Goal: Task Accomplishment & Management: Use online tool/utility

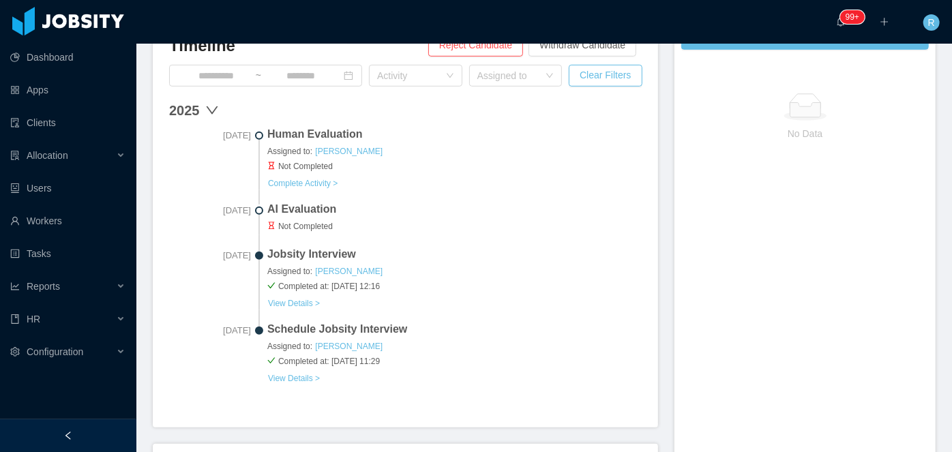
scroll to position [409, 0]
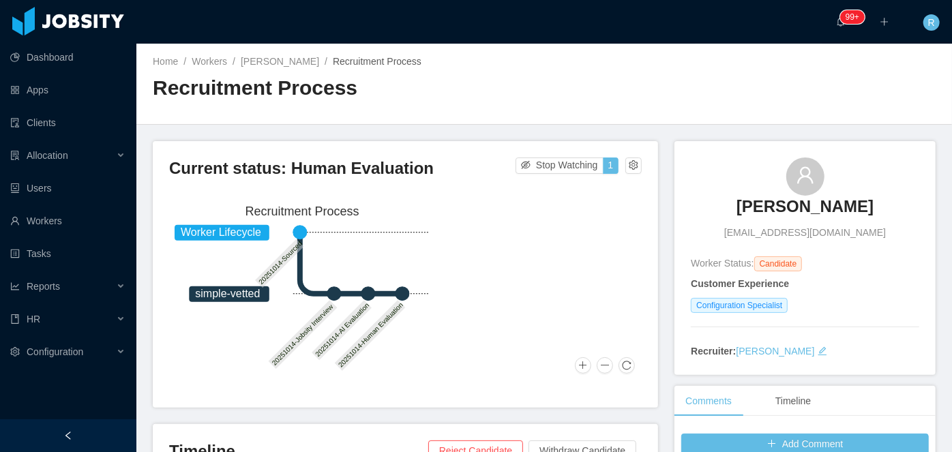
click at [783, 210] on h3 "[PERSON_NAME]" at bounding box center [804, 207] width 137 height 22
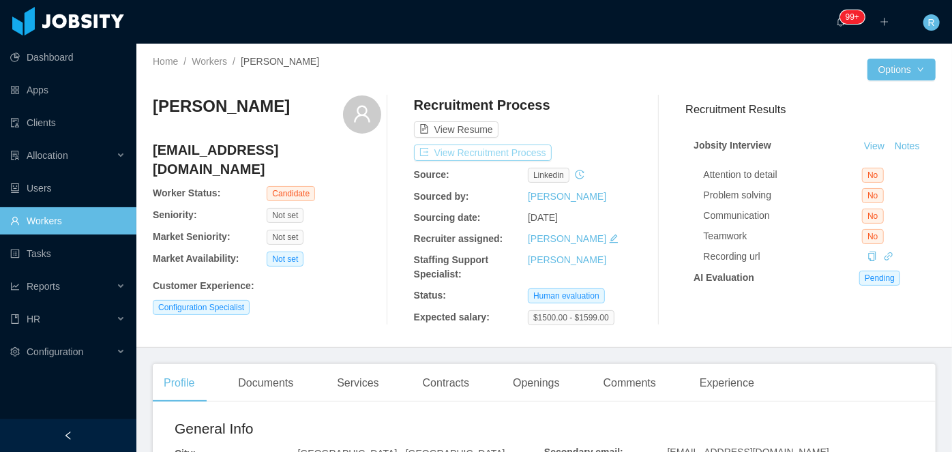
click at [511, 149] on button "View Recruitment Process" at bounding box center [483, 153] width 138 height 16
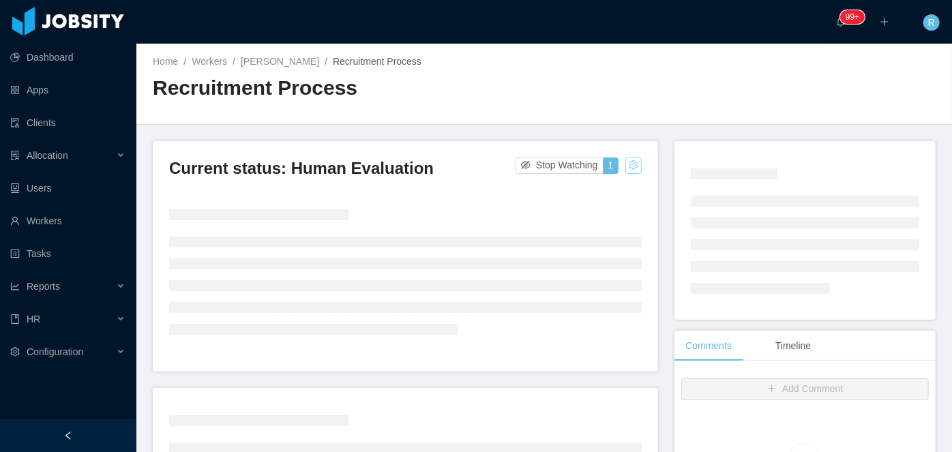
click at [625, 164] on button "button" at bounding box center [633, 166] width 16 height 16
click at [589, 210] on div "Change status" at bounding box center [598, 208] width 61 height 15
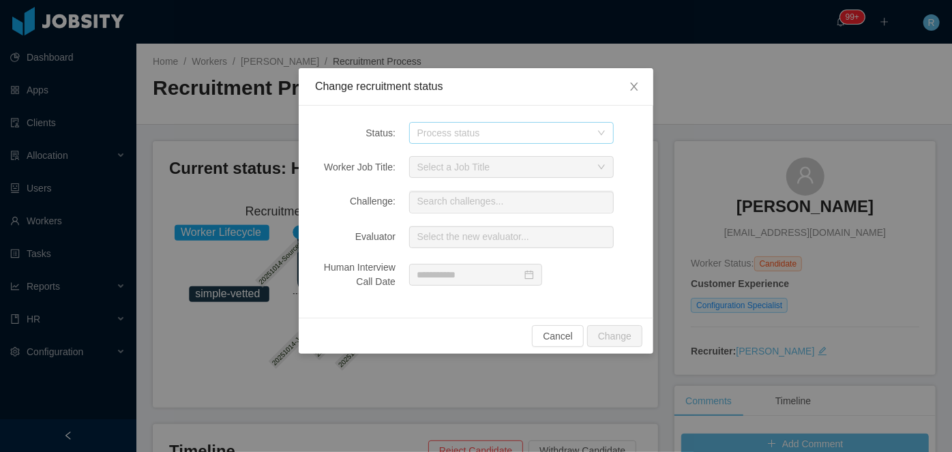
click at [486, 133] on div "Process status" at bounding box center [503, 133] width 173 height 14
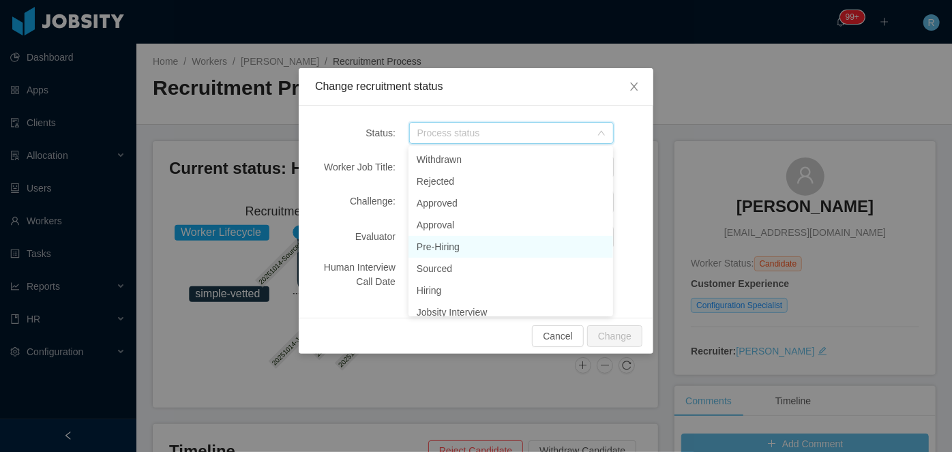
scroll to position [7, 0]
click at [459, 245] on li "Pre-Hiring" at bounding box center [510, 240] width 205 height 22
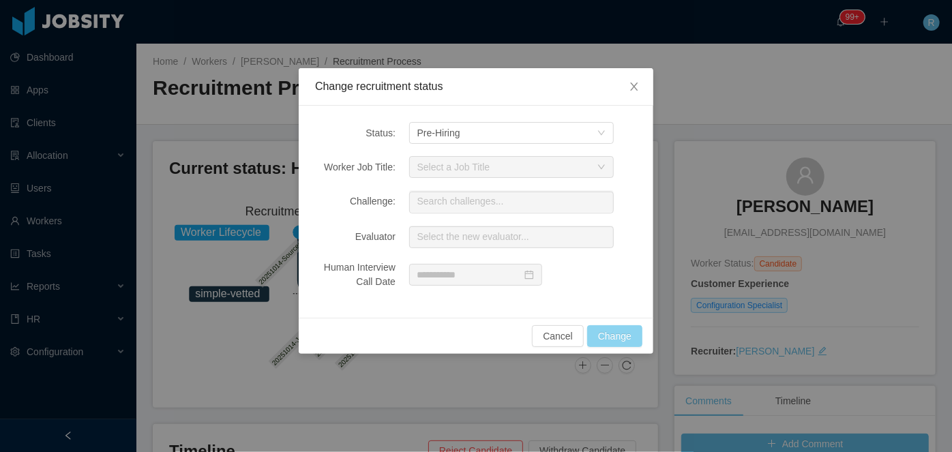
click at [612, 326] on button "Change" at bounding box center [614, 336] width 55 height 22
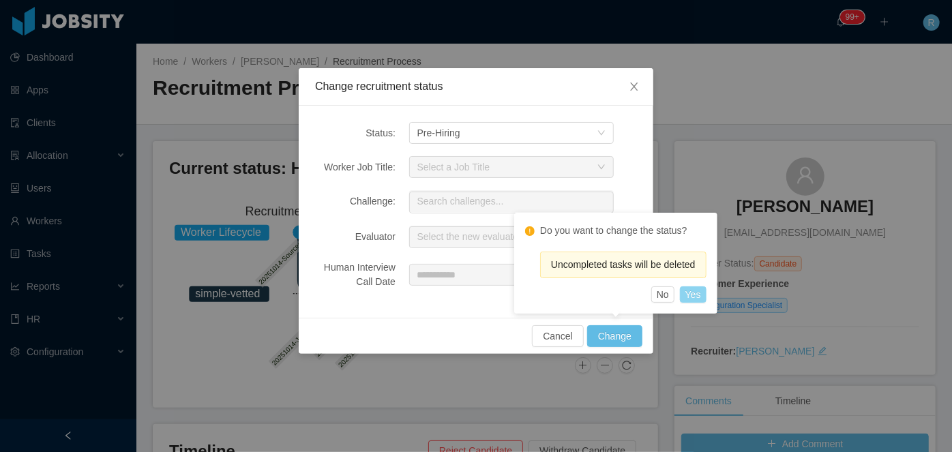
click at [691, 299] on button "Yes" at bounding box center [693, 294] width 27 height 16
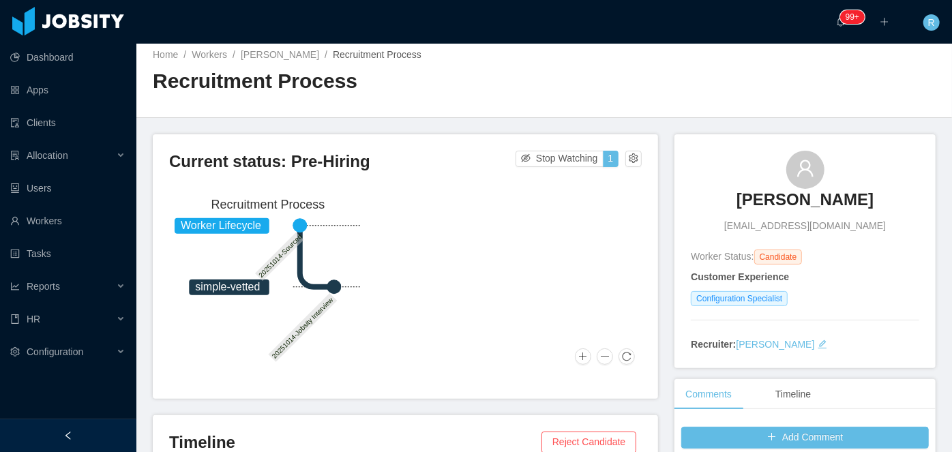
scroll to position [0, 0]
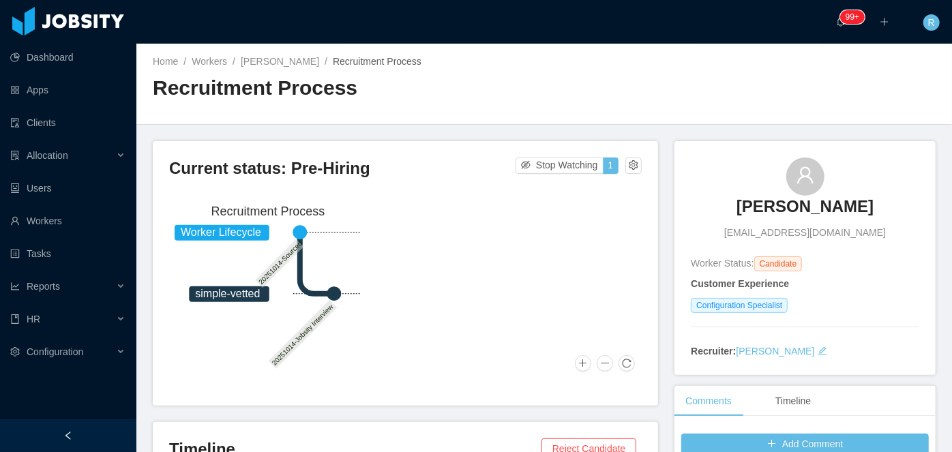
click at [798, 212] on h3 "Gerardo Torres" at bounding box center [804, 207] width 137 height 22
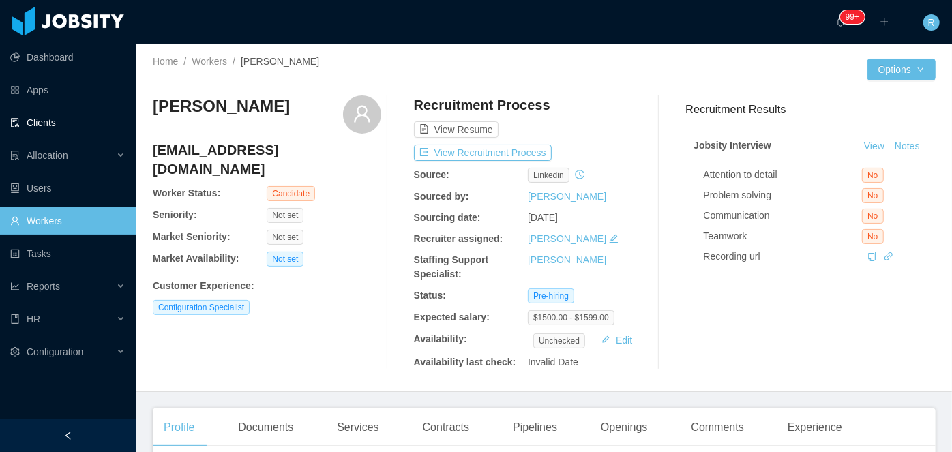
click at [42, 122] on link "Clients" at bounding box center [67, 122] width 115 height 27
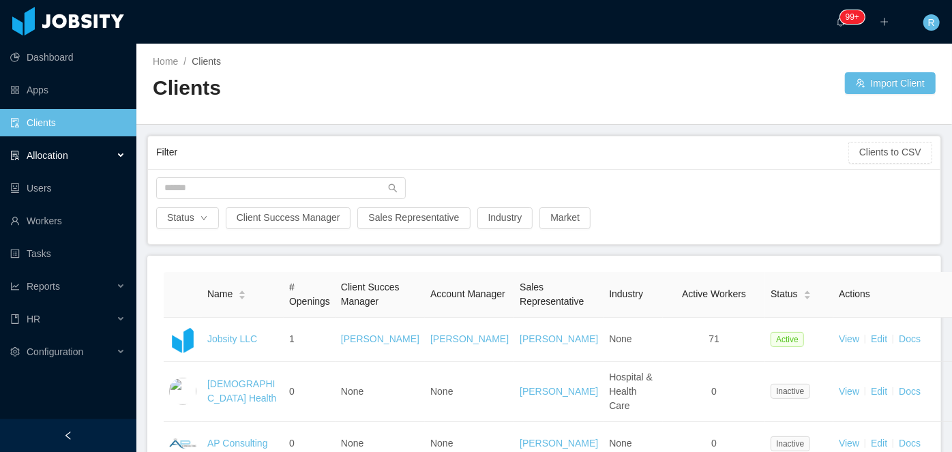
click at [120, 153] on div "Allocation" at bounding box center [68, 155] width 136 height 27
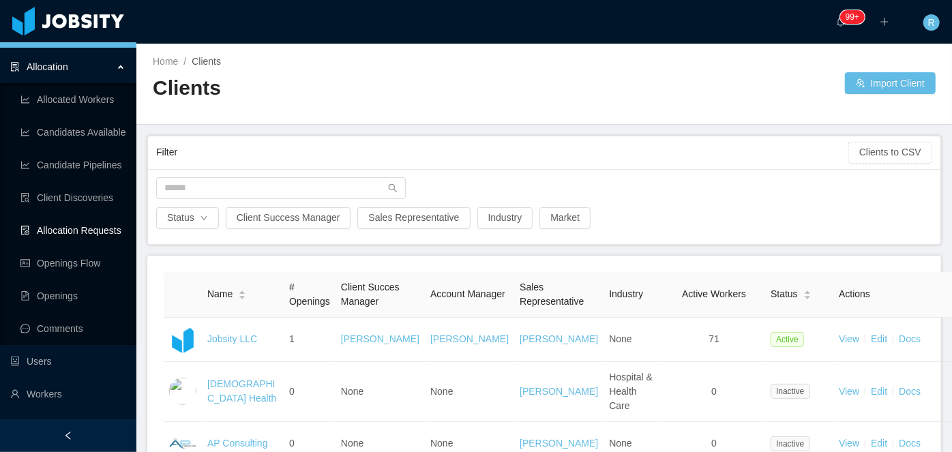
scroll to position [101, 0]
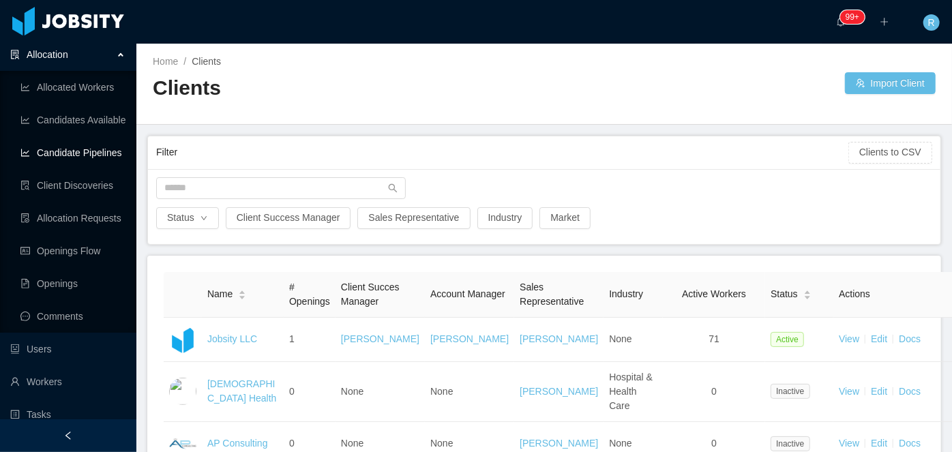
click at [76, 150] on link "Candidate Pipelines" at bounding box center [72, 152] width 105 height 27
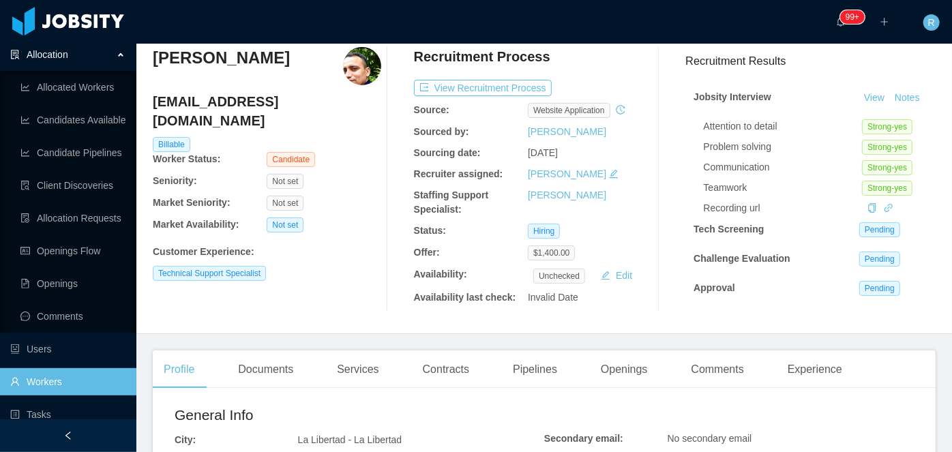
scroll to position [52, 0]
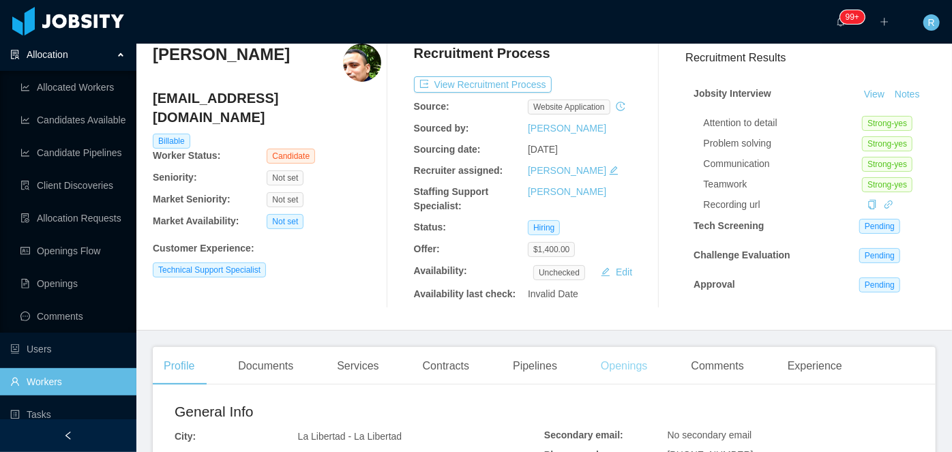
click at [620, 369] on div "Openings" at bounding box center [624, 366] width 69 height 38
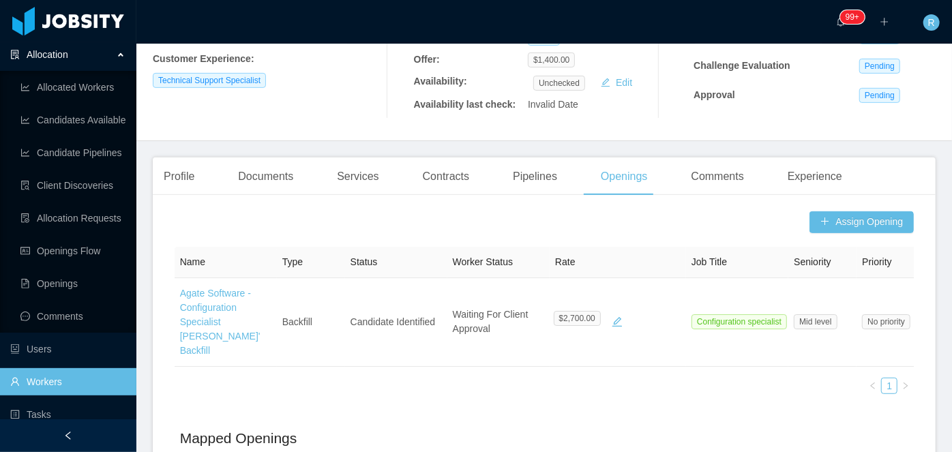
scroll to position [242, 0]
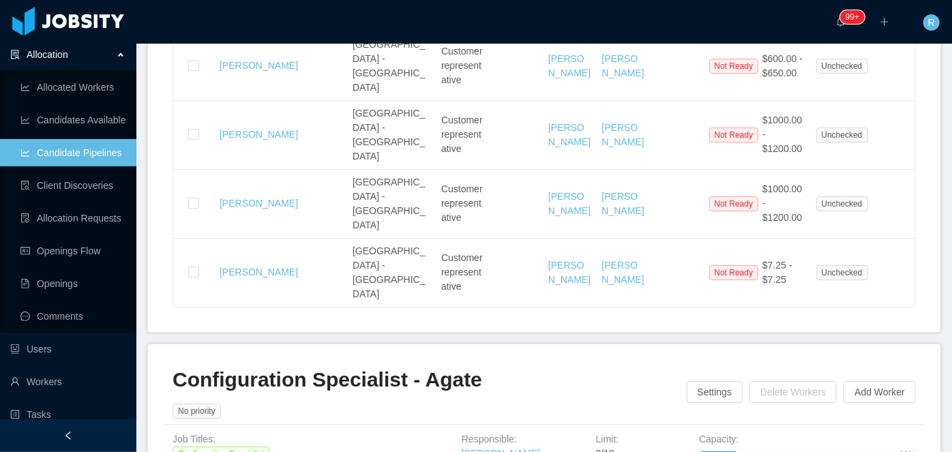
scroll to position [2313, 0]
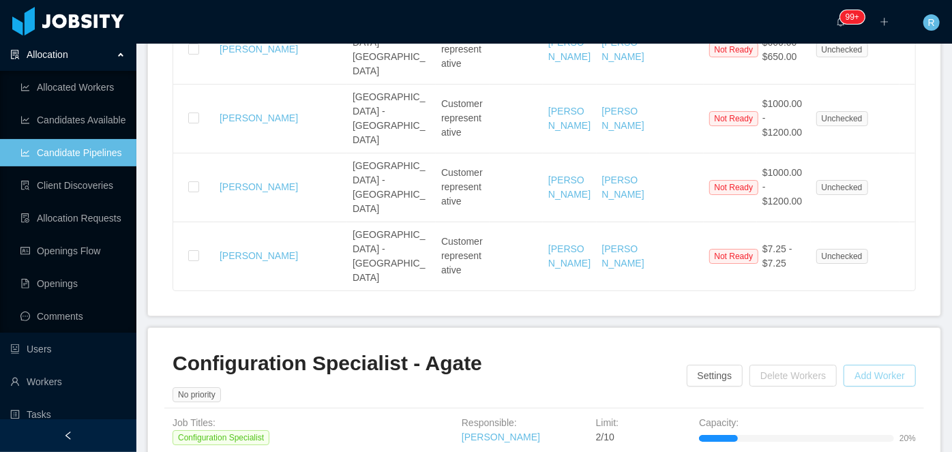
click at [852, 365] on button "Add Worker" at bounding box center [879, 376] width 72 height 22
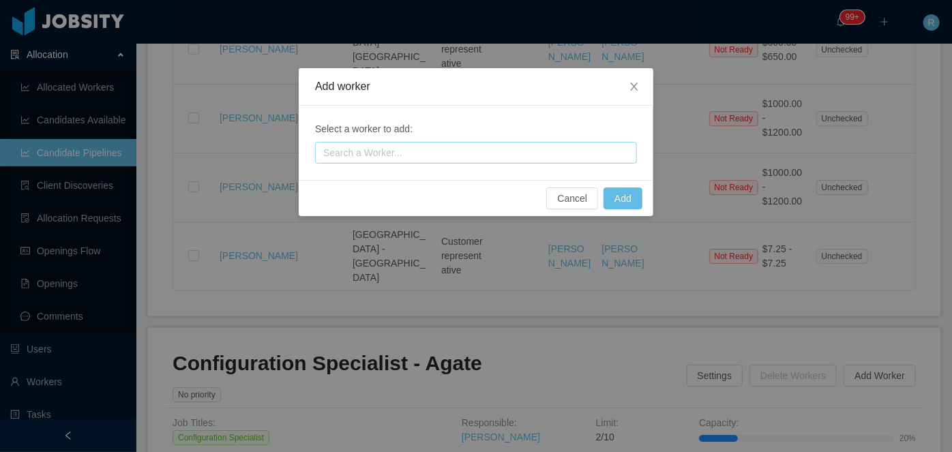
click at [469, 153] on div "Search a Worker..." at bounding box center [472, 153] width 299 height 14
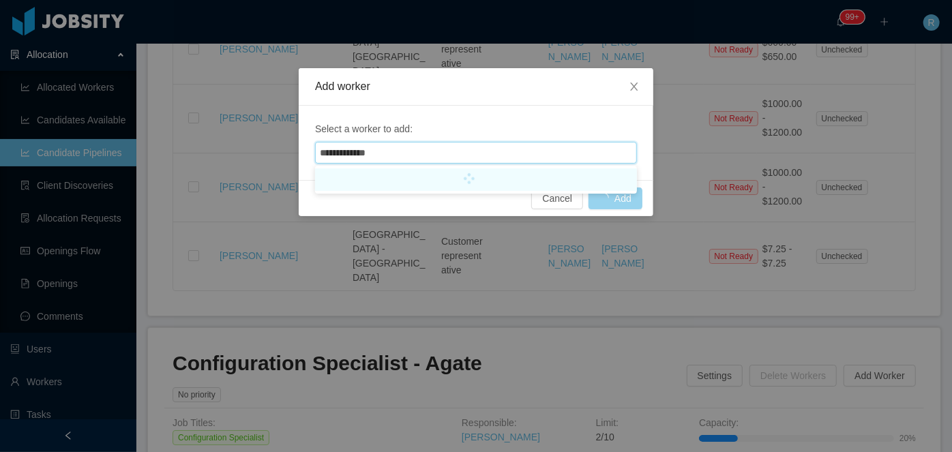
type input "**********"
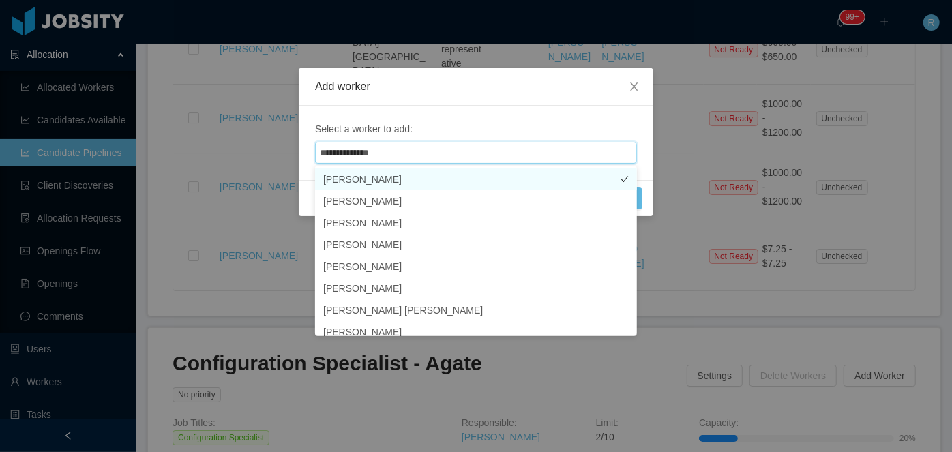
click at [413, 180] on li "Gerardo Torres" at bounding box center [476, 179] width 322 height 22
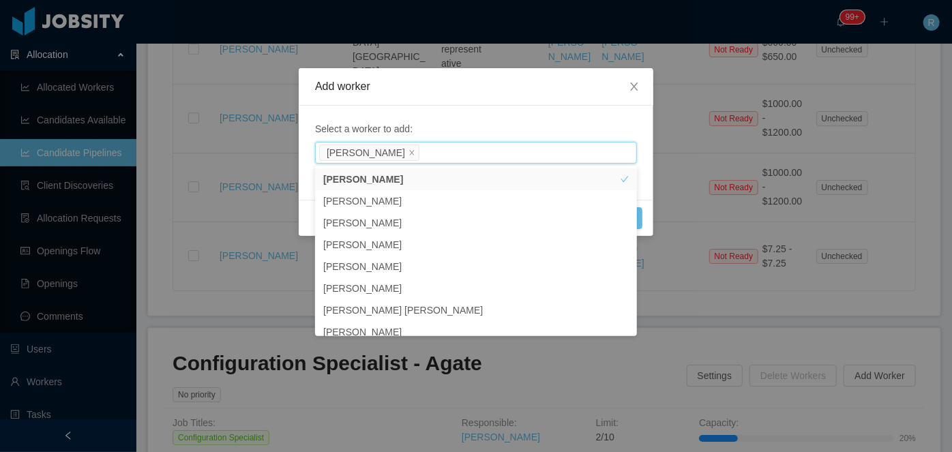
click at [539, 134] on span "Select a worker to add:" at bounding box center [476, 129] width 322 height 14
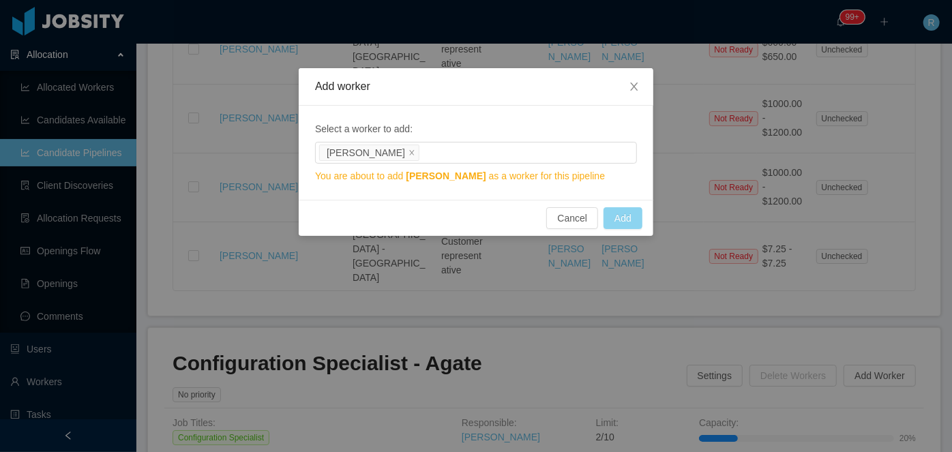
click at [620, 215] on button "Add" at bounding box center [622, 218] width 39 height 22
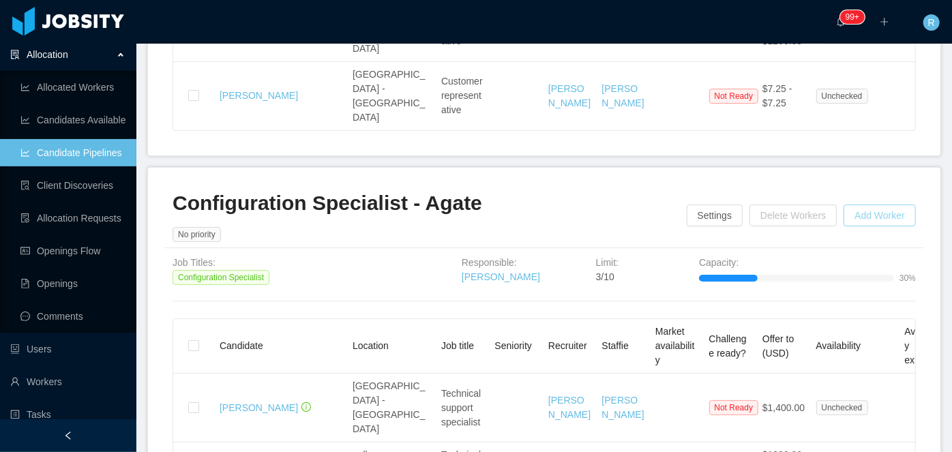
scroll to position [2451, 0]
